Goal: Navigation & Orientation: Find specific page/section

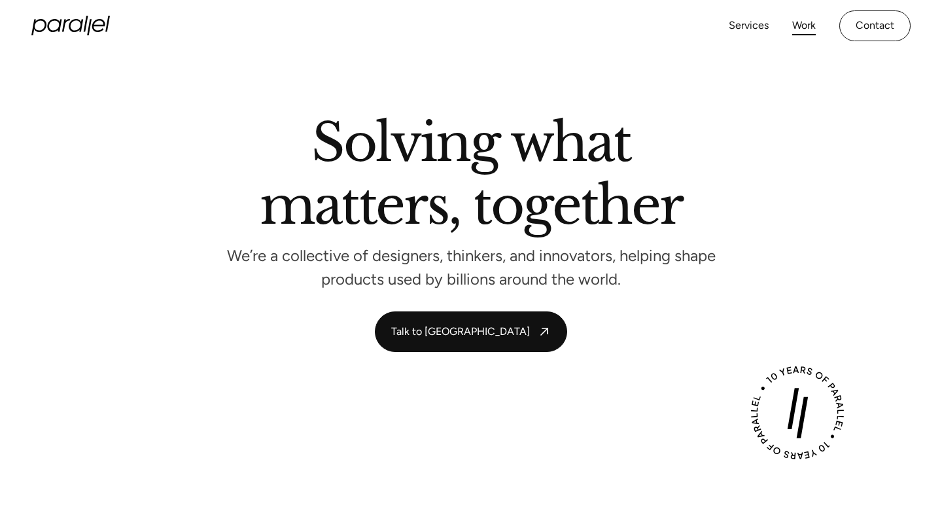
click at [803, 33] on link "Work" at bounding box center [804, 25] width 24 height 19
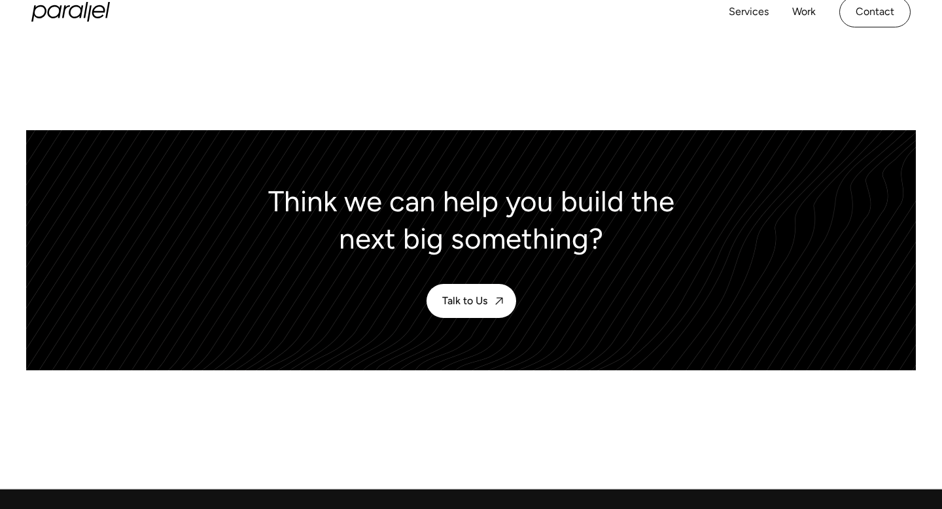
scroll to position [5676, 0]
